Goal: Task Accomplishment & Management: Use online tool/utility

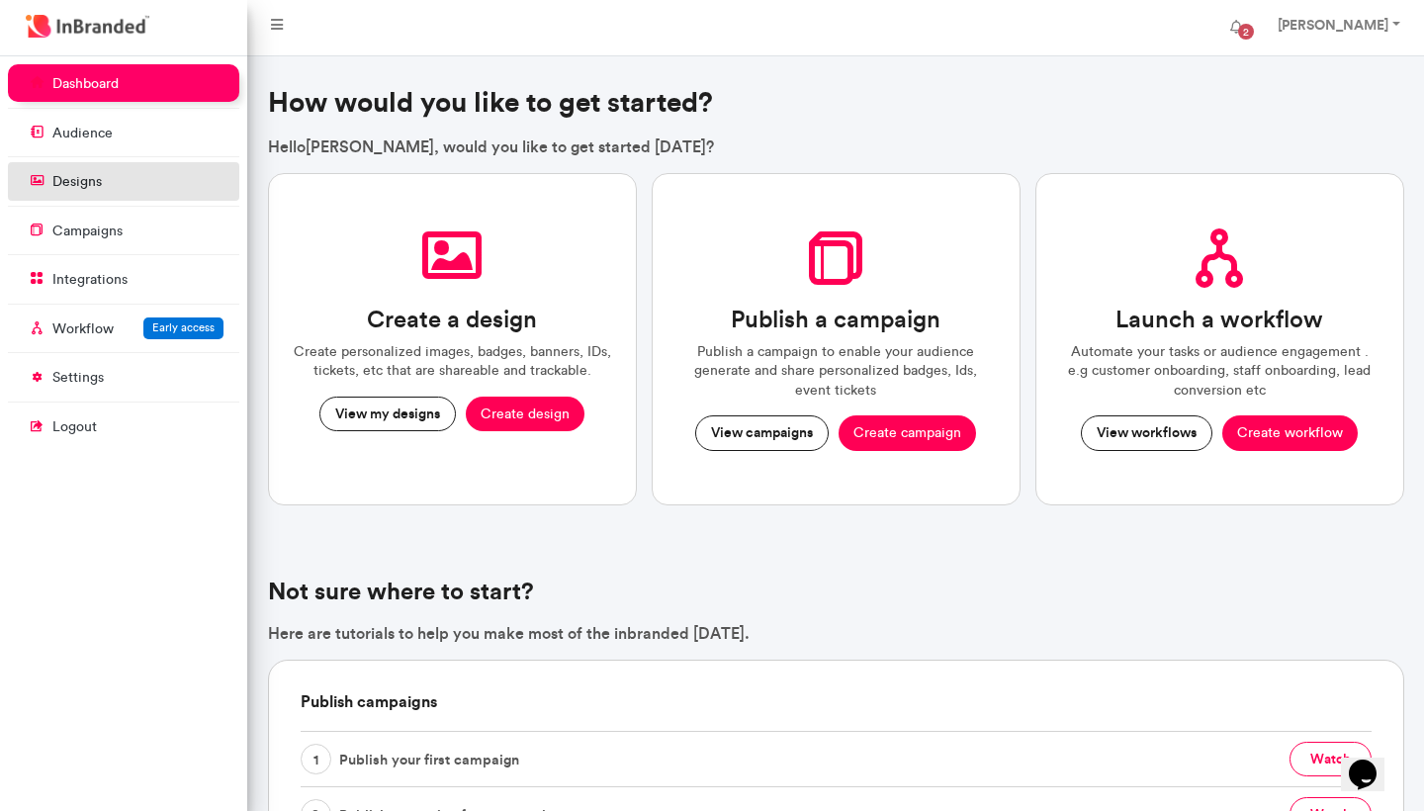
click at [151, 186] on link "designs" at bounding box center [123, 181] width 231 height 38
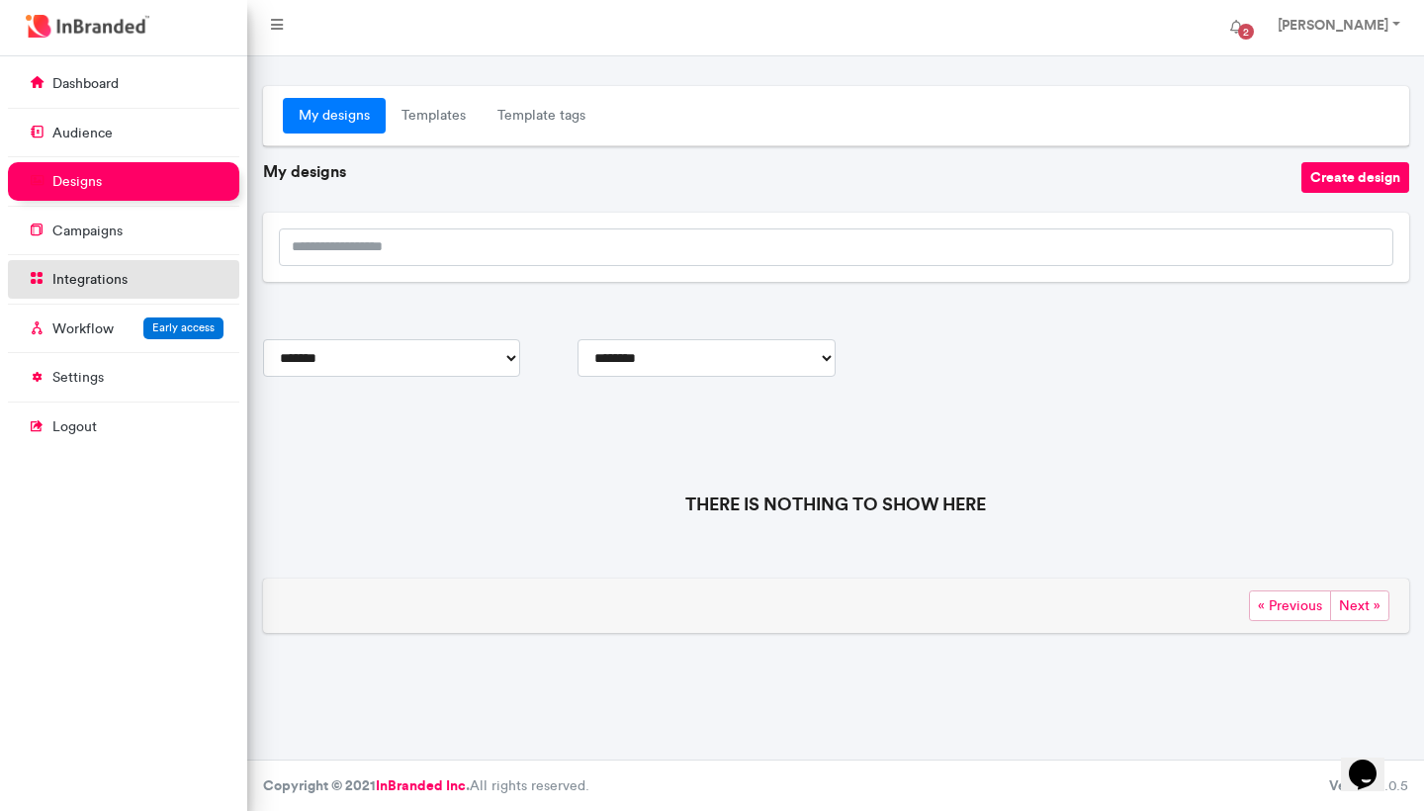
click at [119, 266] on link "integrations" at bounding box center [123, 279] width 231 height 38
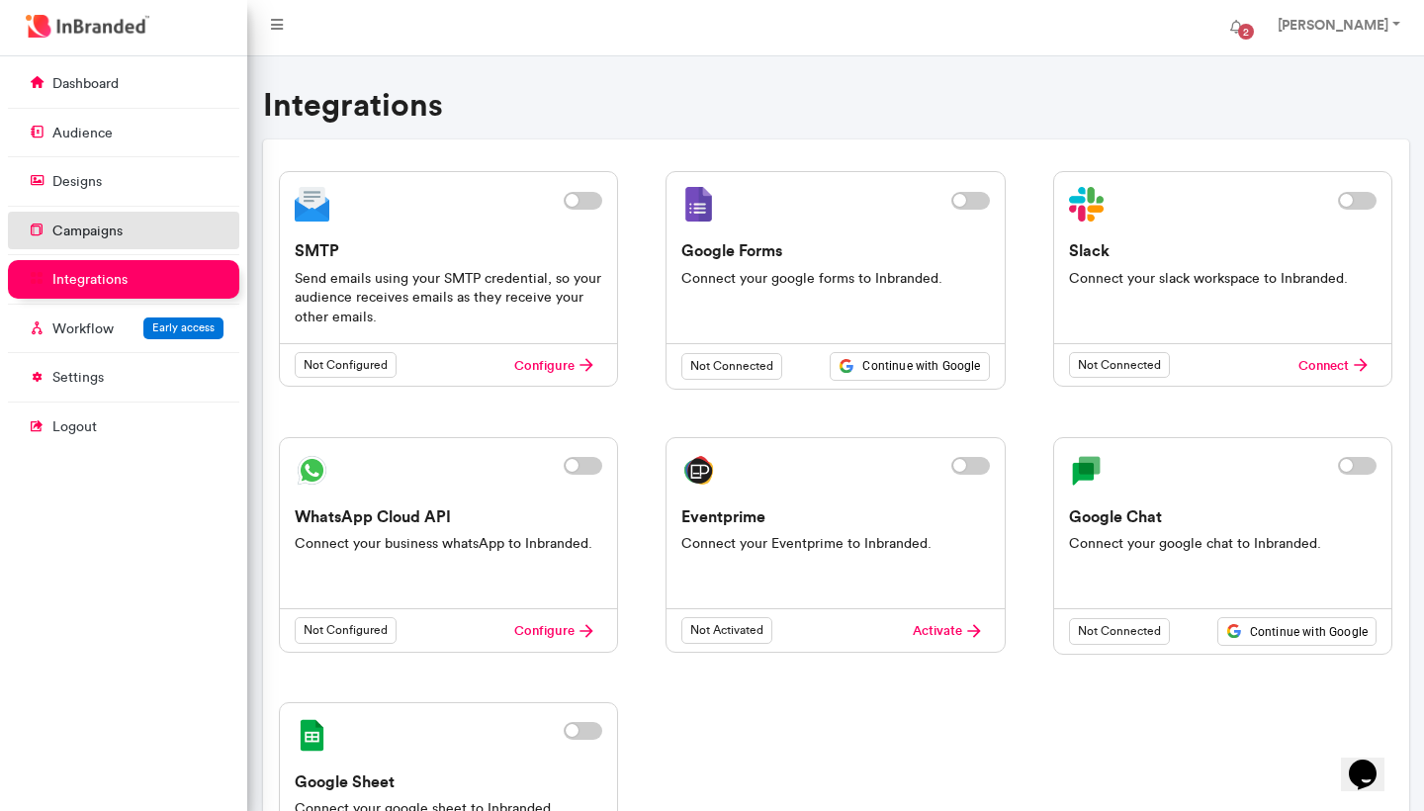
click at [134, 220] on link "campaigns" at bounding box center [123, 231] width 231 height 38
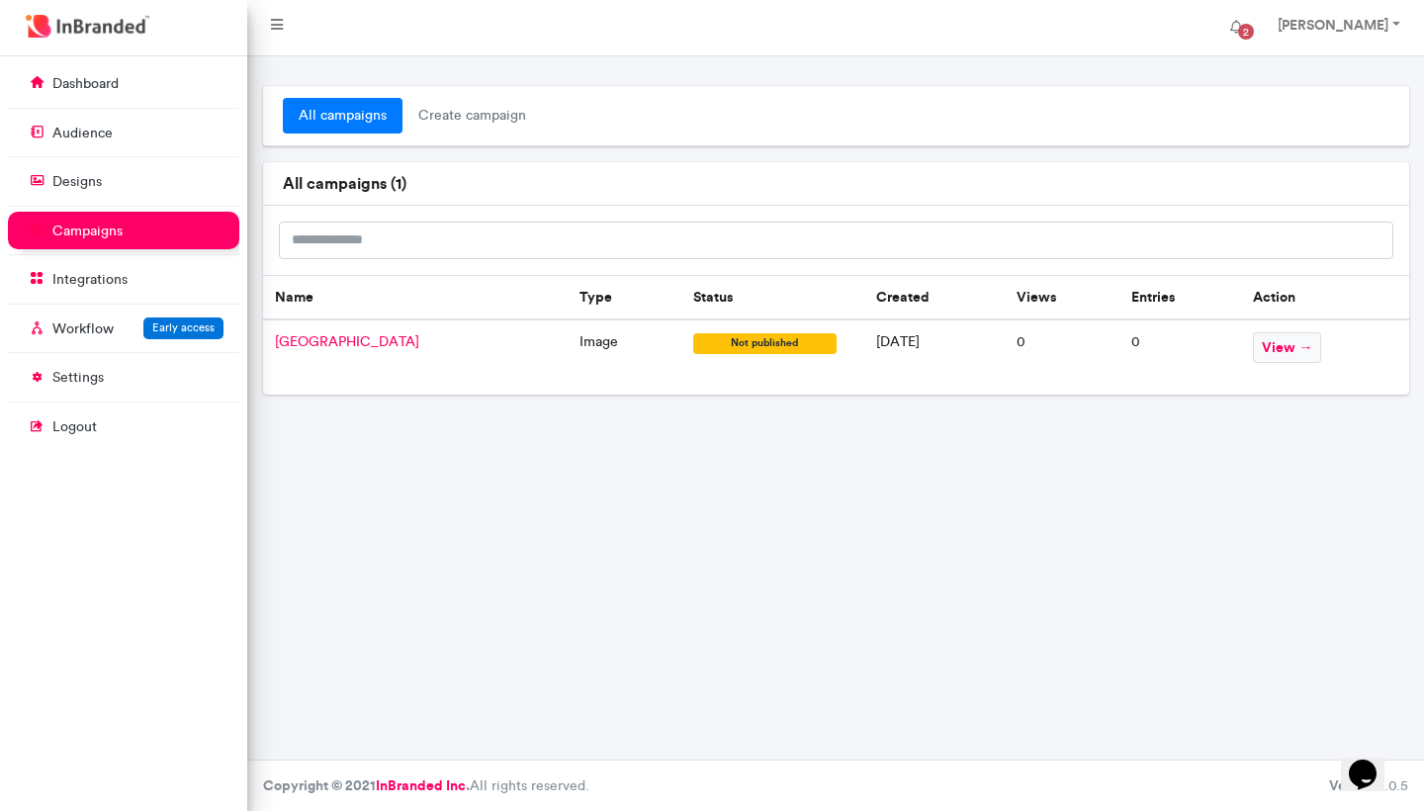
click at [351, 336] on span "[GEOGRAPHIC_DATA]" at bounding box center [347, 341] width 144 height 17
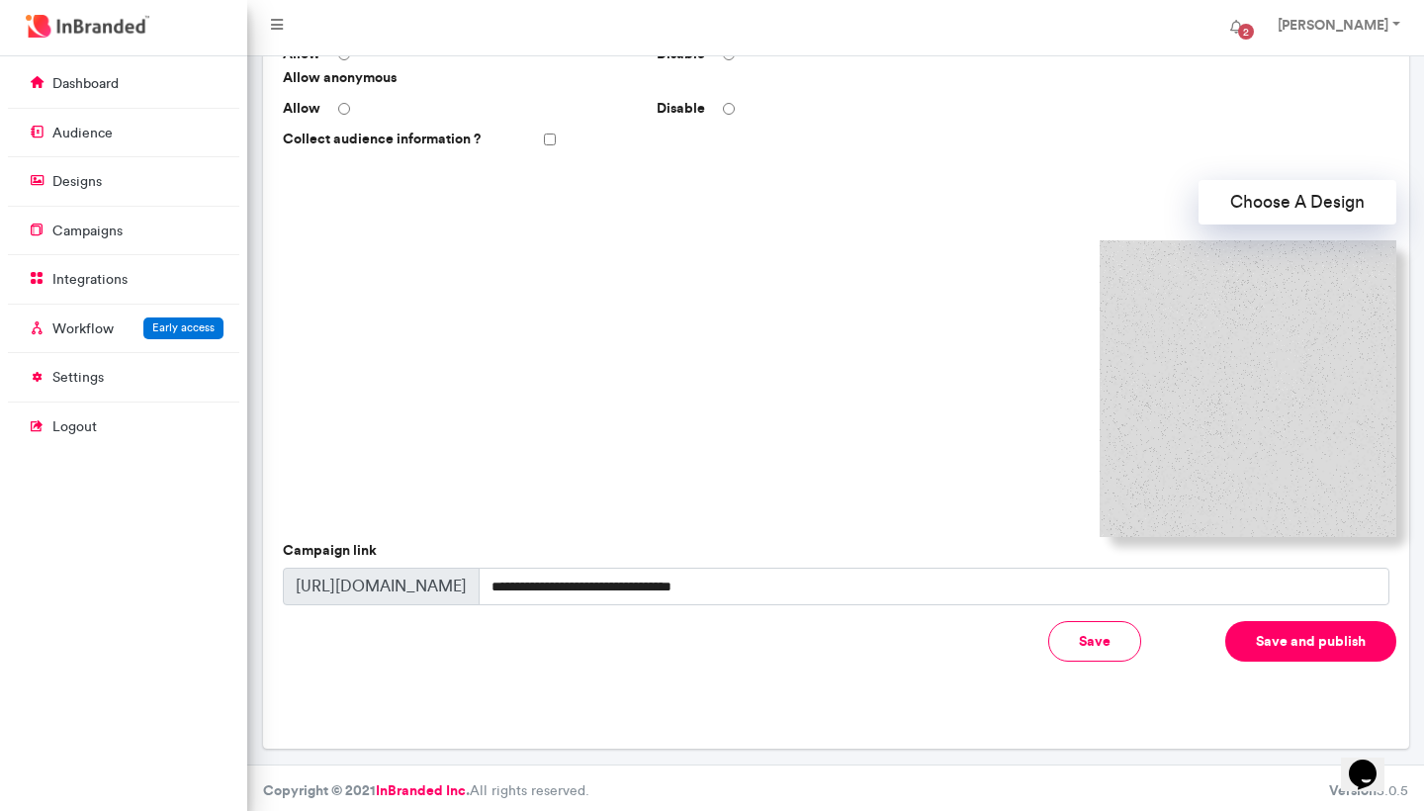
scroll to position [468, 0]
click at [1287, 206] on button "Choose A Design" at bounding box center [1297, 203] width 198 height 44
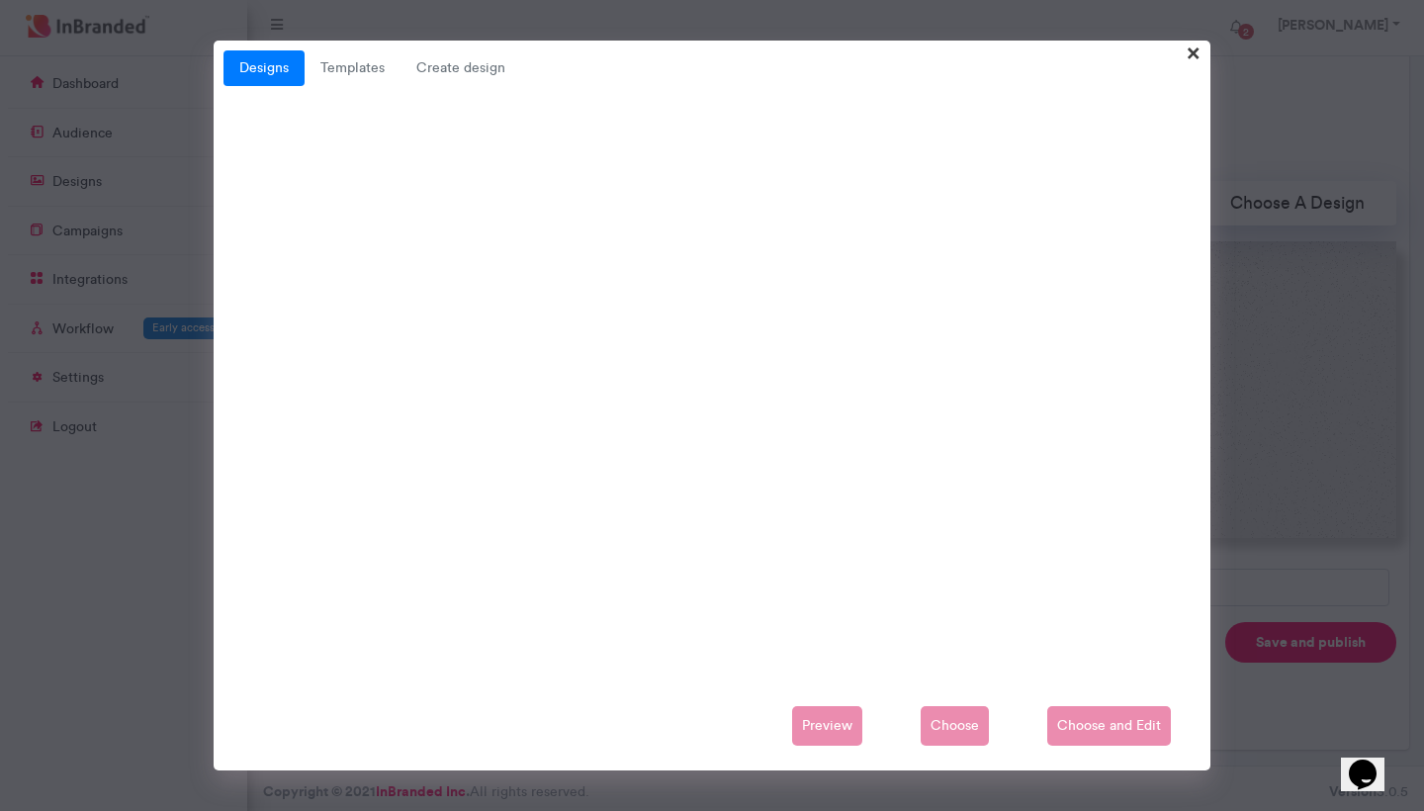
click at [1192, 53] on span "×" at bounding box center [1194, 52] width 14 height 31
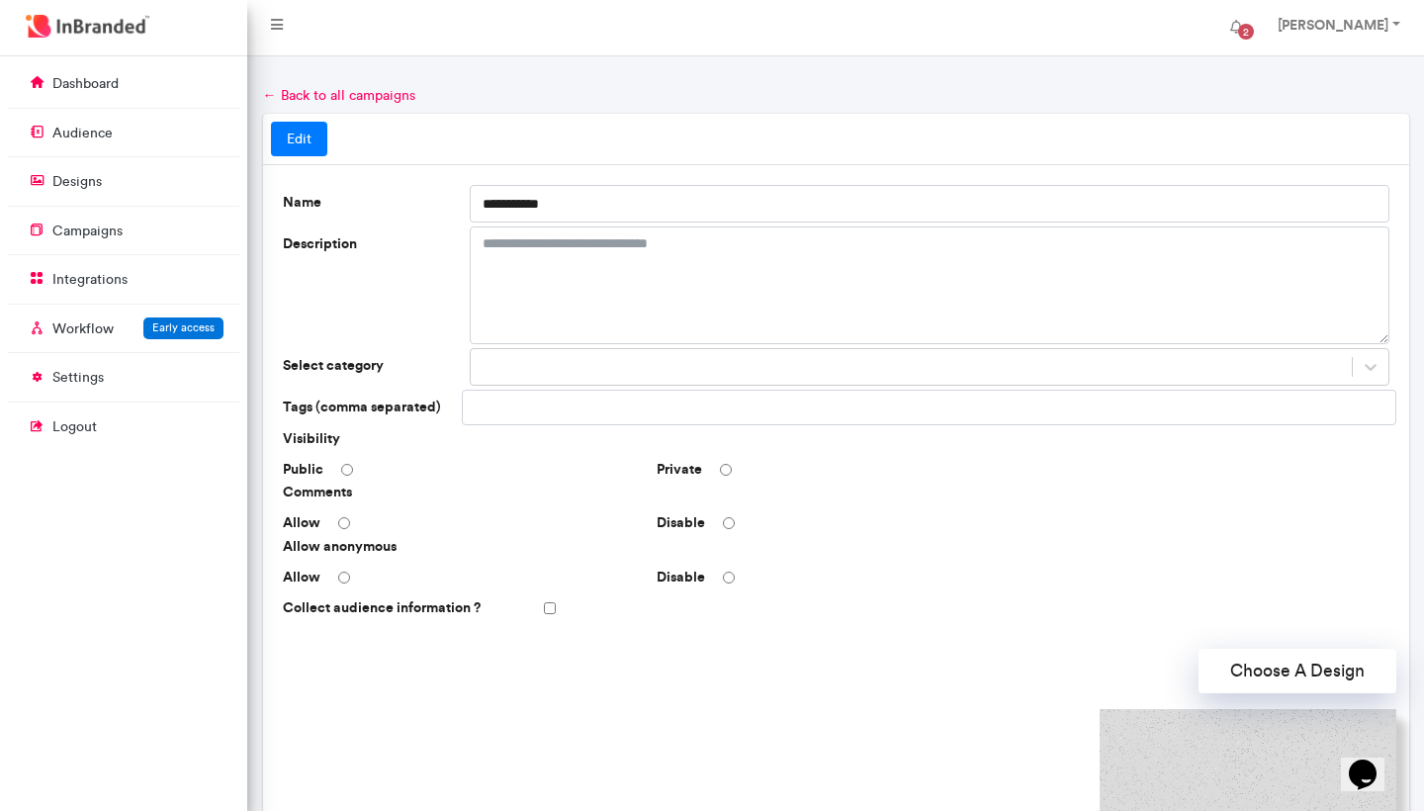
scroll to position [0, 0]
click at [110, 95] on link "dashboard" at bounding box center [123, 83] width 231 height 38
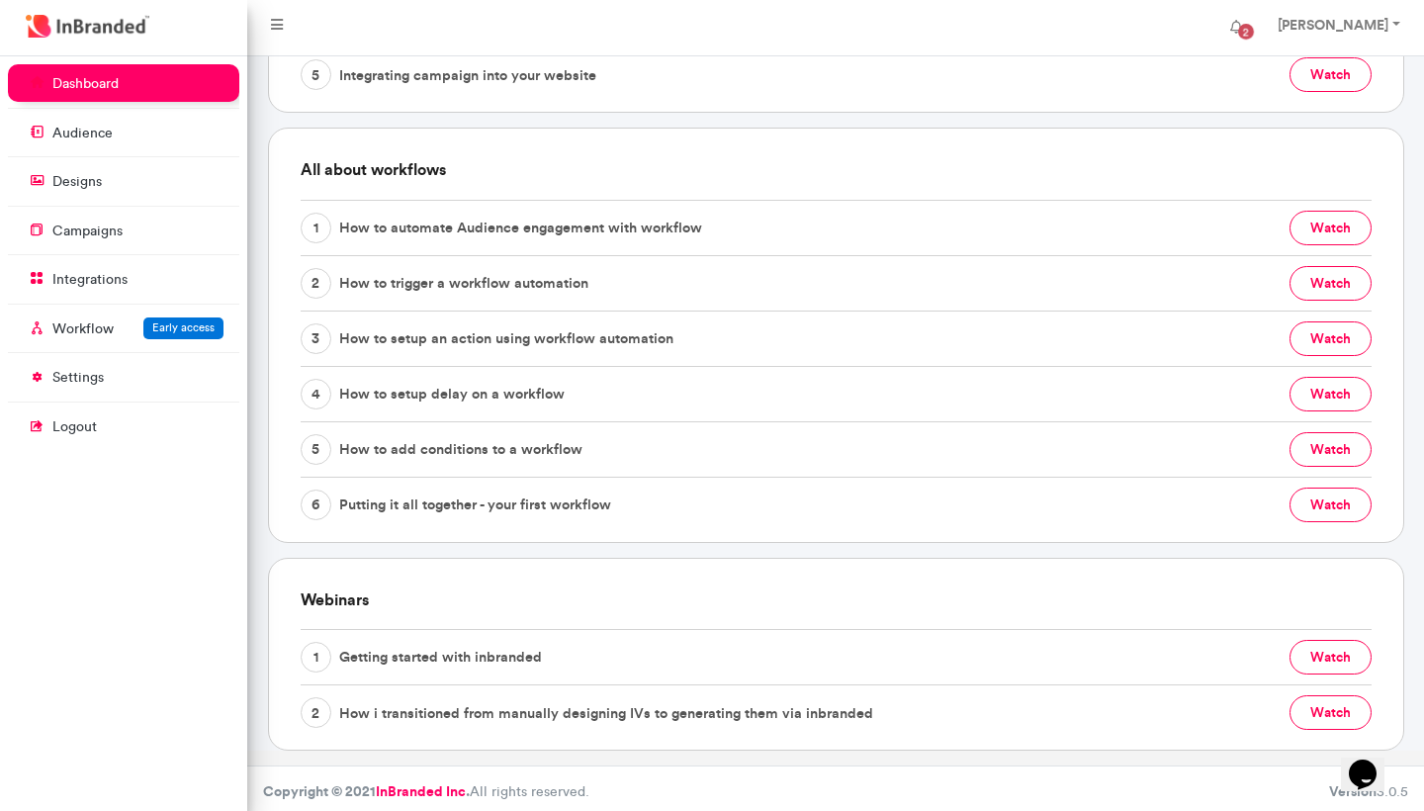
scroll to position [905, 0]
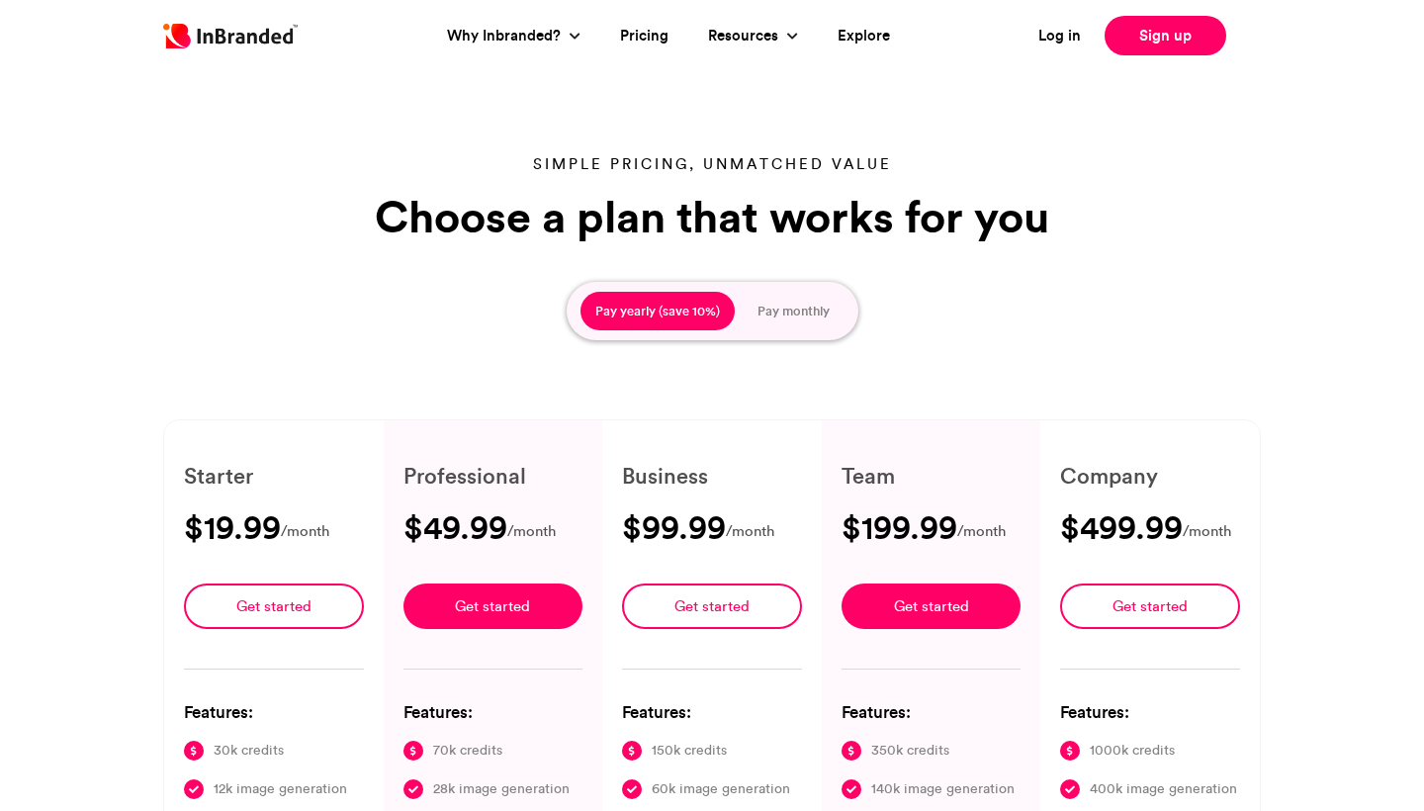
type input "****"
